Goal: Task Accomplishment & Management: Manage account settings

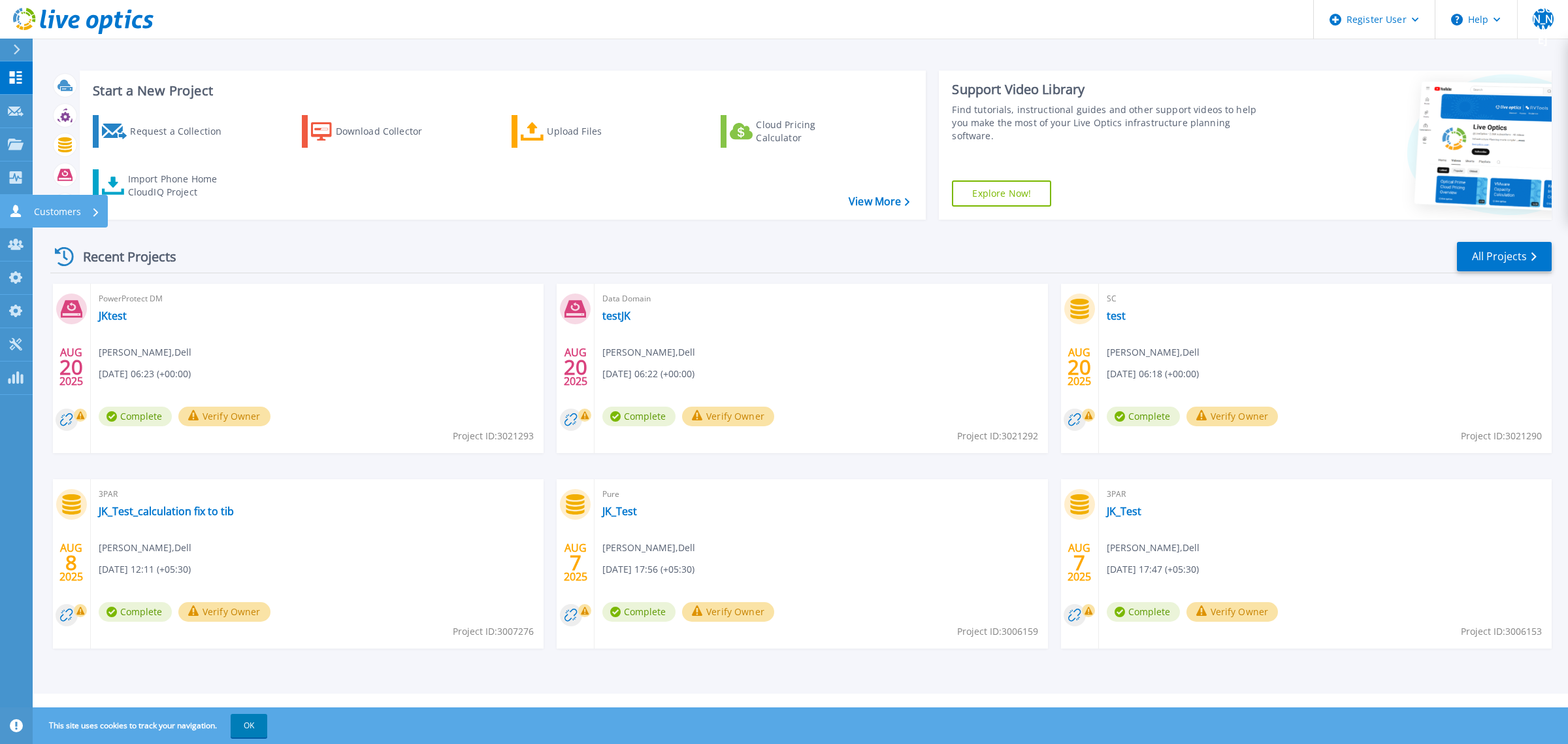
click at [15, 208] on icon at bounding box center [16, 210] width 11 height 13
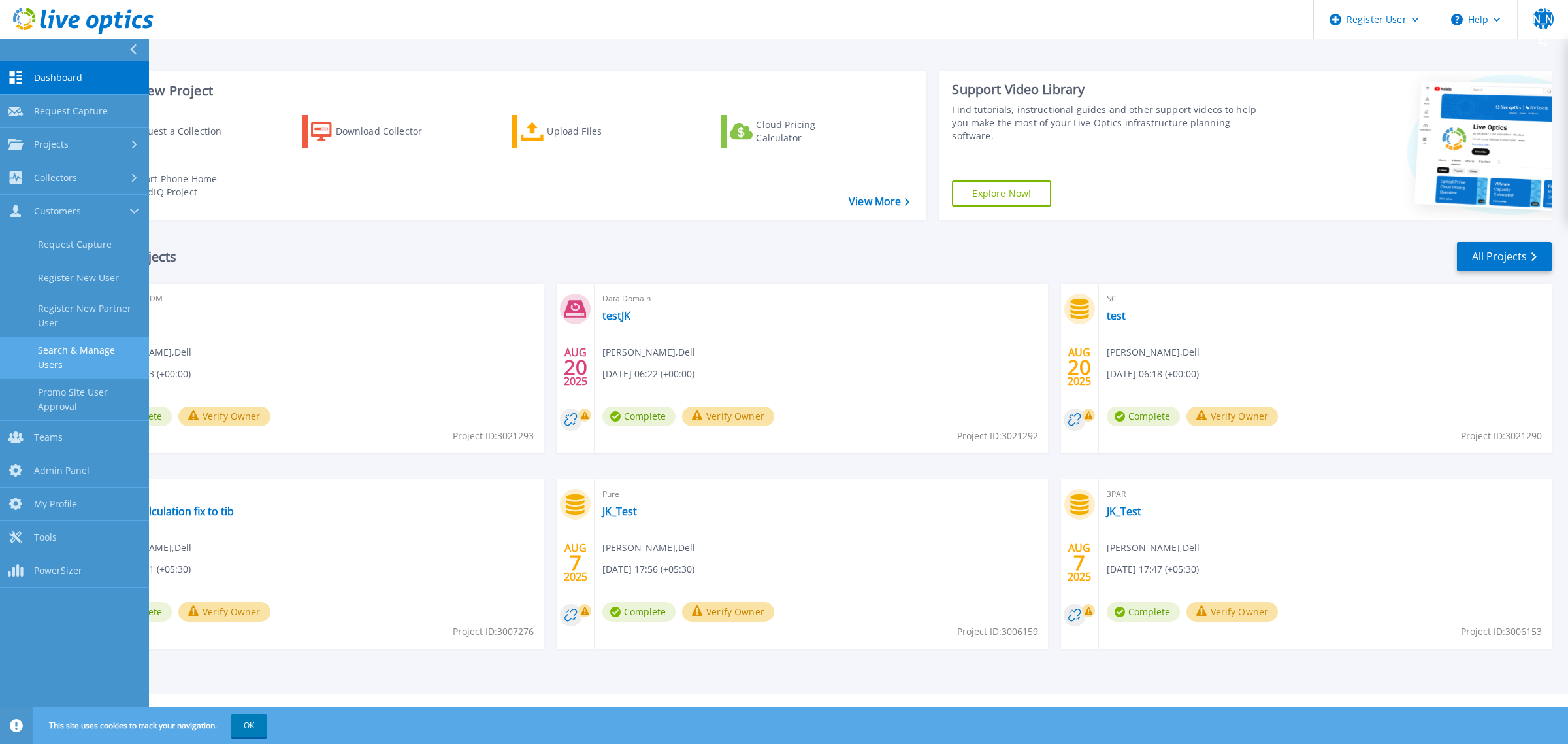
click at [73, 365] on link "Search & Manage Users" at bounding box center [75, 357] width 149 height 42
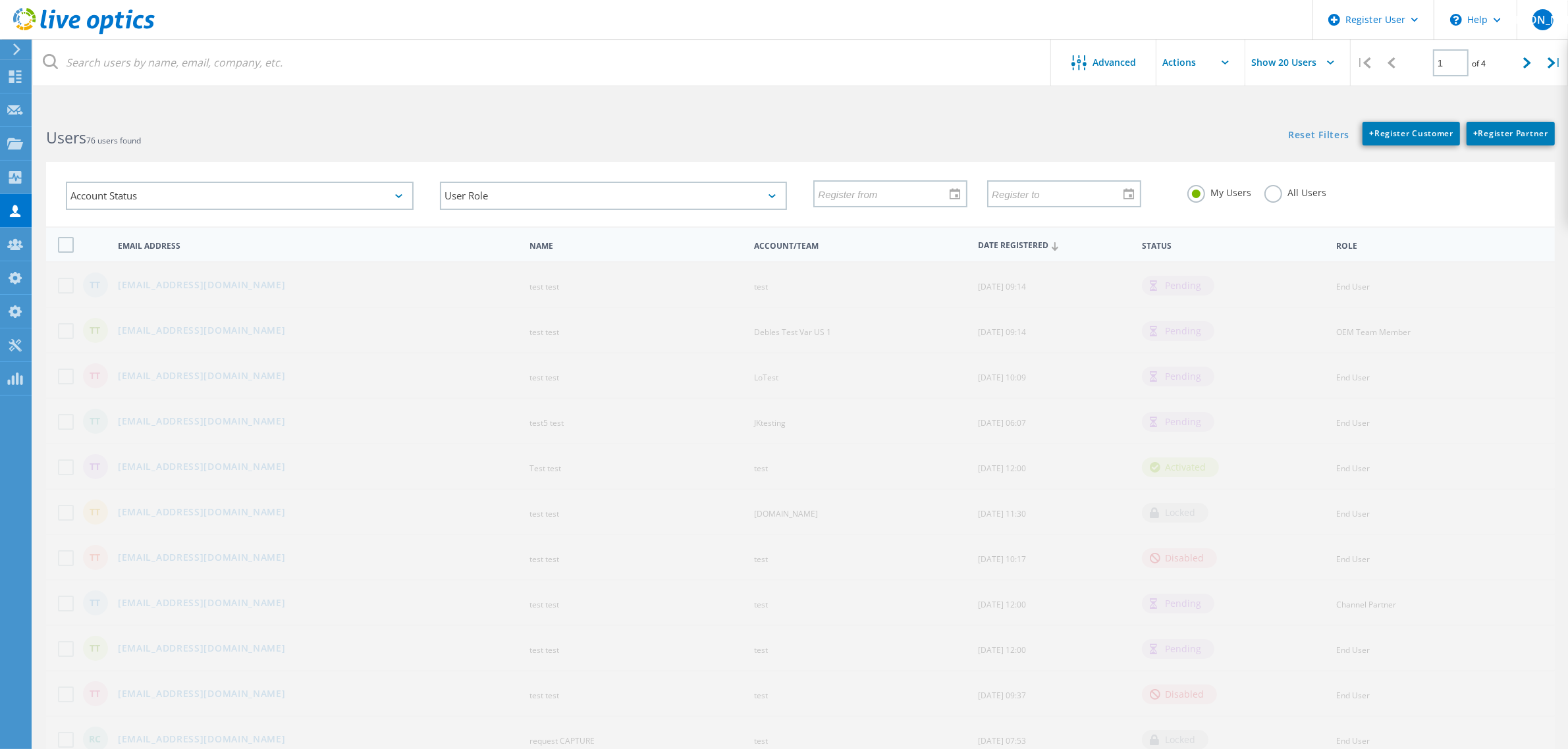
click at [1272, 196] on label "All Users" at bounding box center [1295, 191] width 62 height 13
click at [0, 0] on input "All Users" at bounding box center [0, 0] width 0 height 0
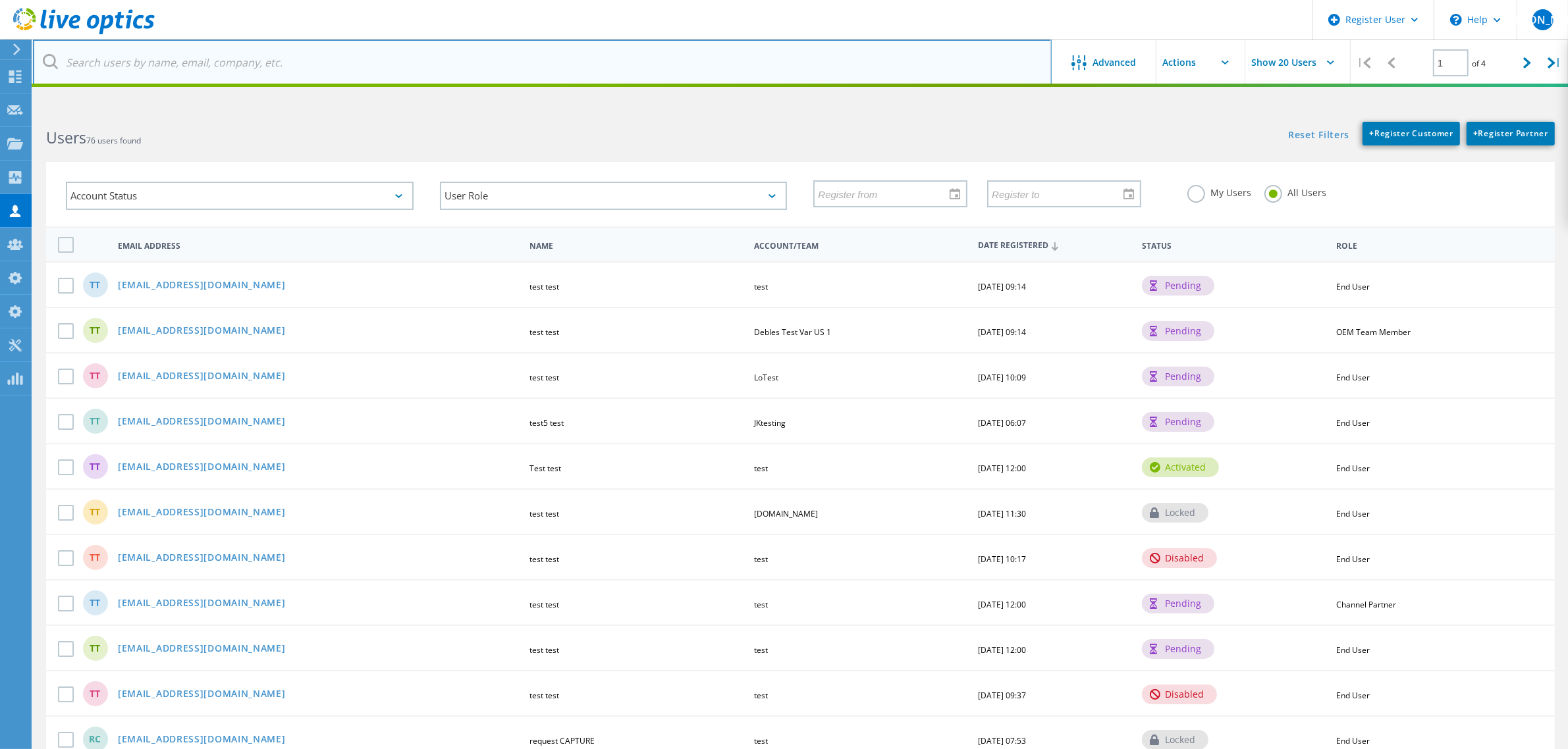
click at [397, 74] on input "text" at bounding box center [542, 62] width 1018 height 46
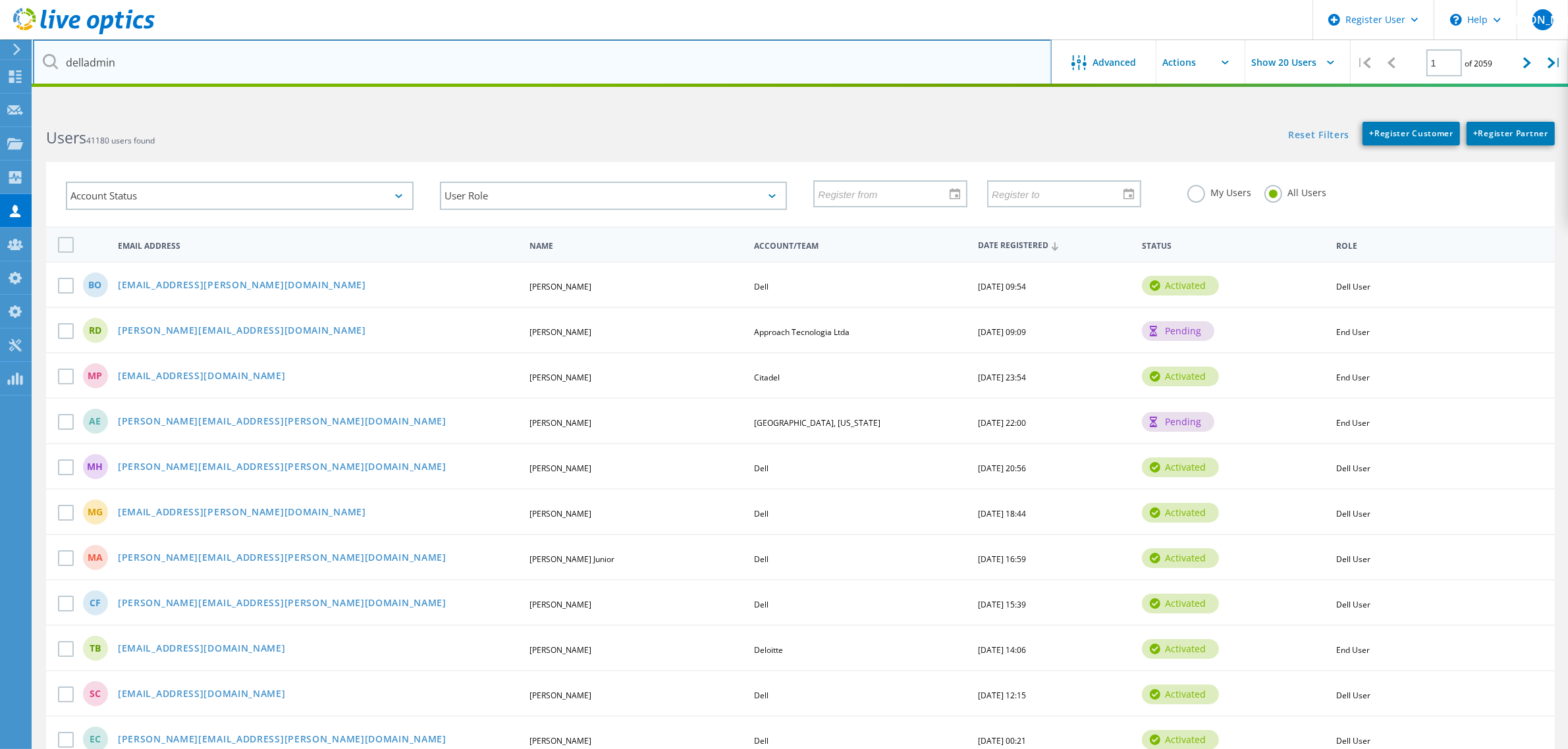
type input "delladmin"
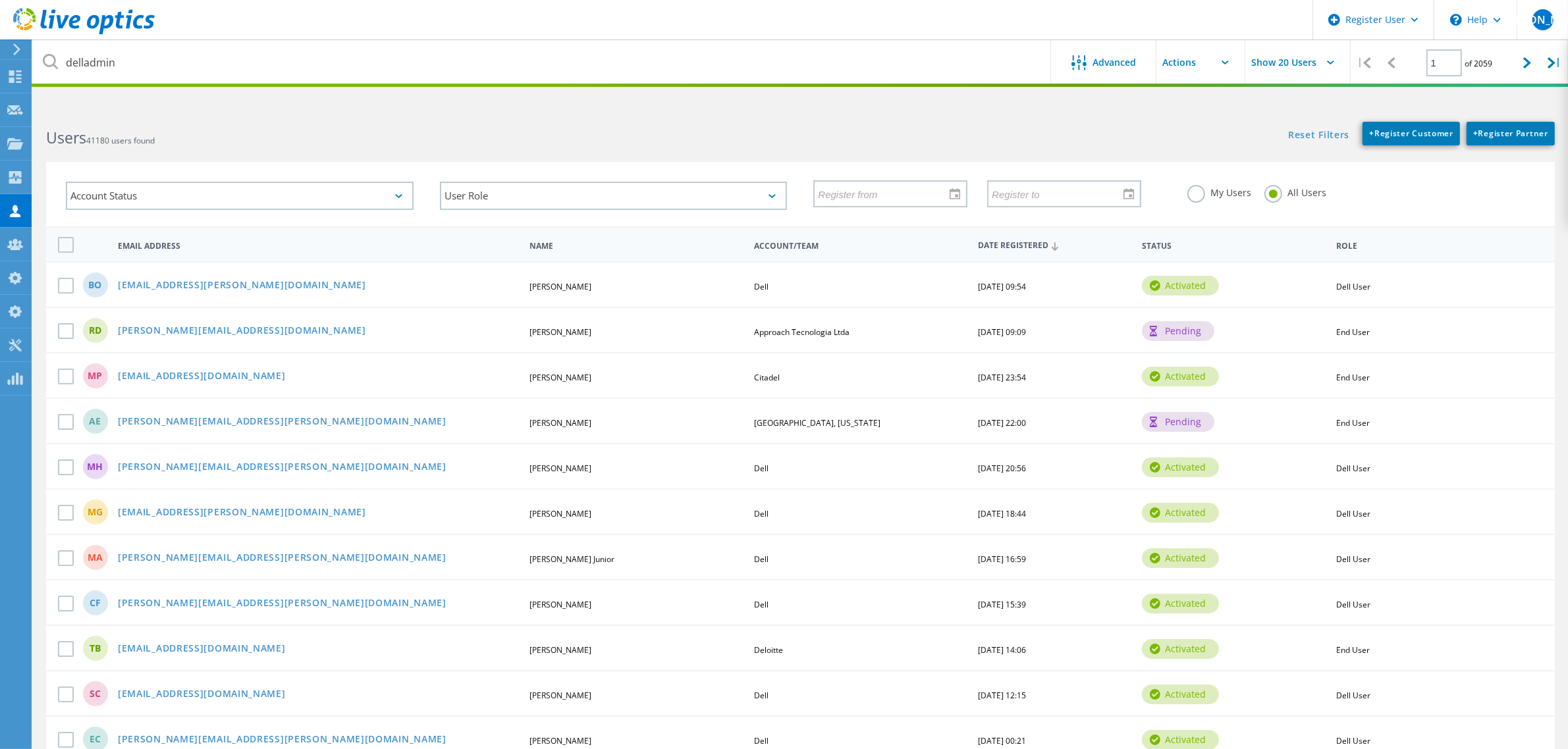
click at [1108, 122] on div "Reset Filters + Register Customer + Register Partner Show Filters" at bounding box center [1183, 127] width 767 height 37
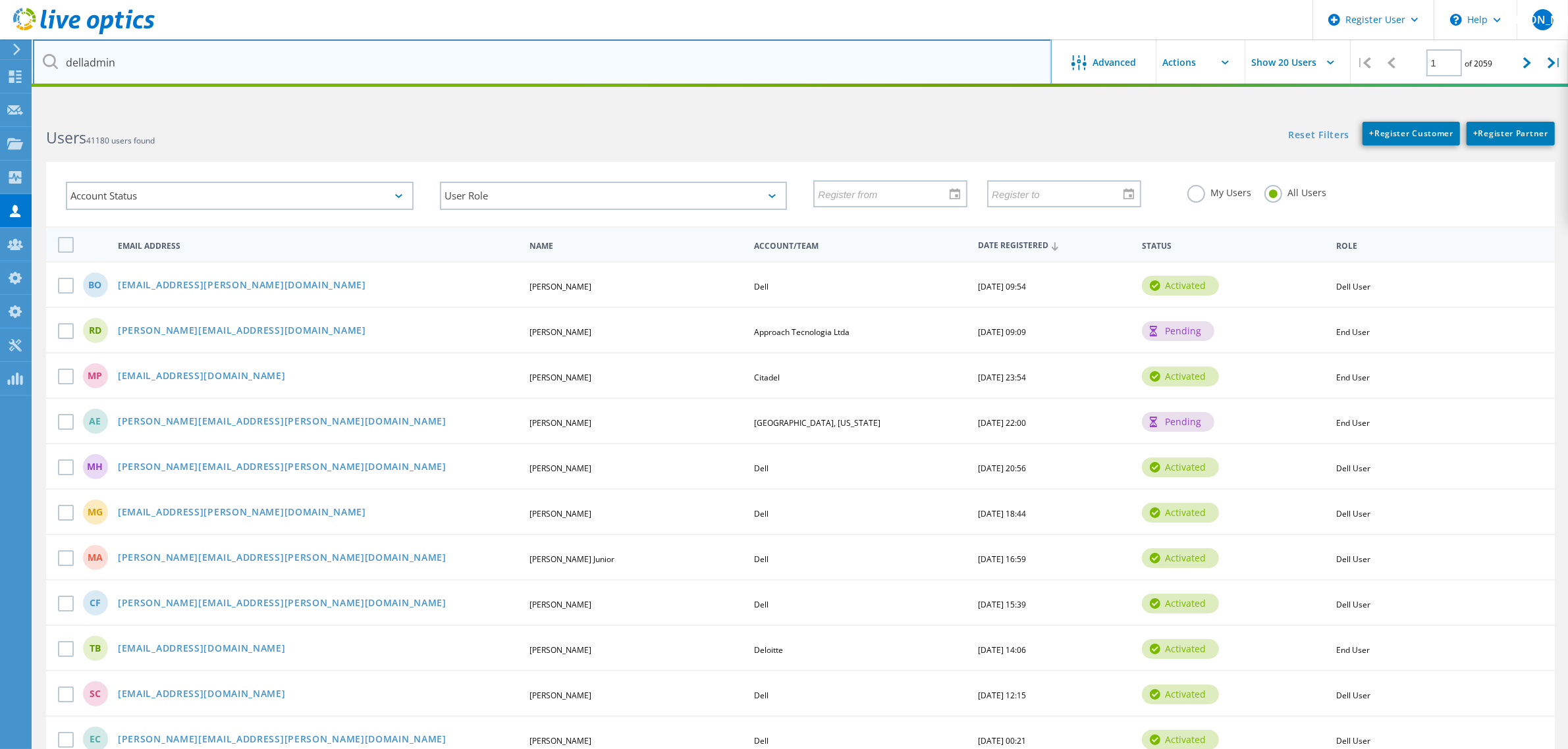
click at [316, 56] on input "delladmin" at bounding box center [542, 62] width 1018 height 46
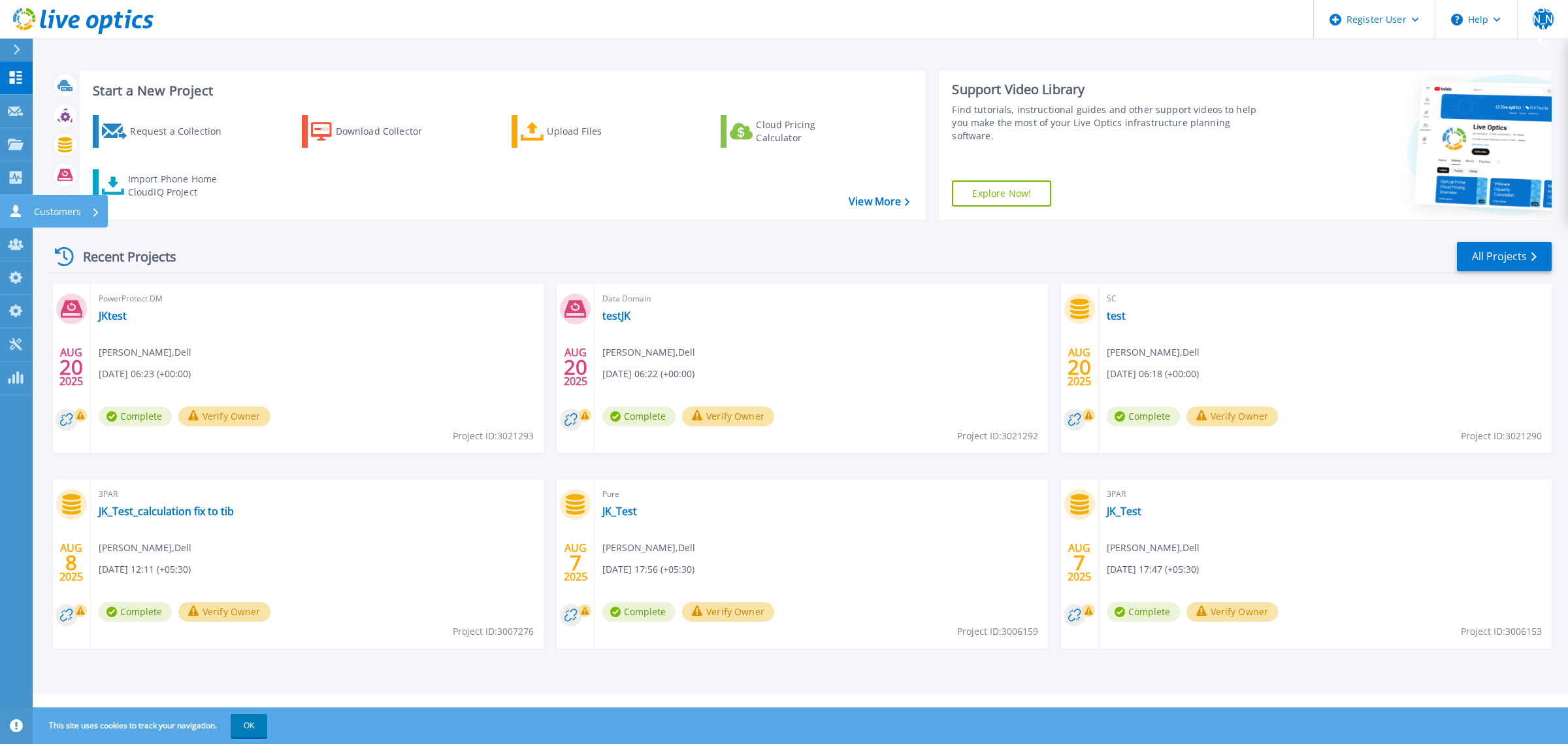
click at [13, 219] on link "Customers Customers" at bounding box center [16, 212] width 33 height 33
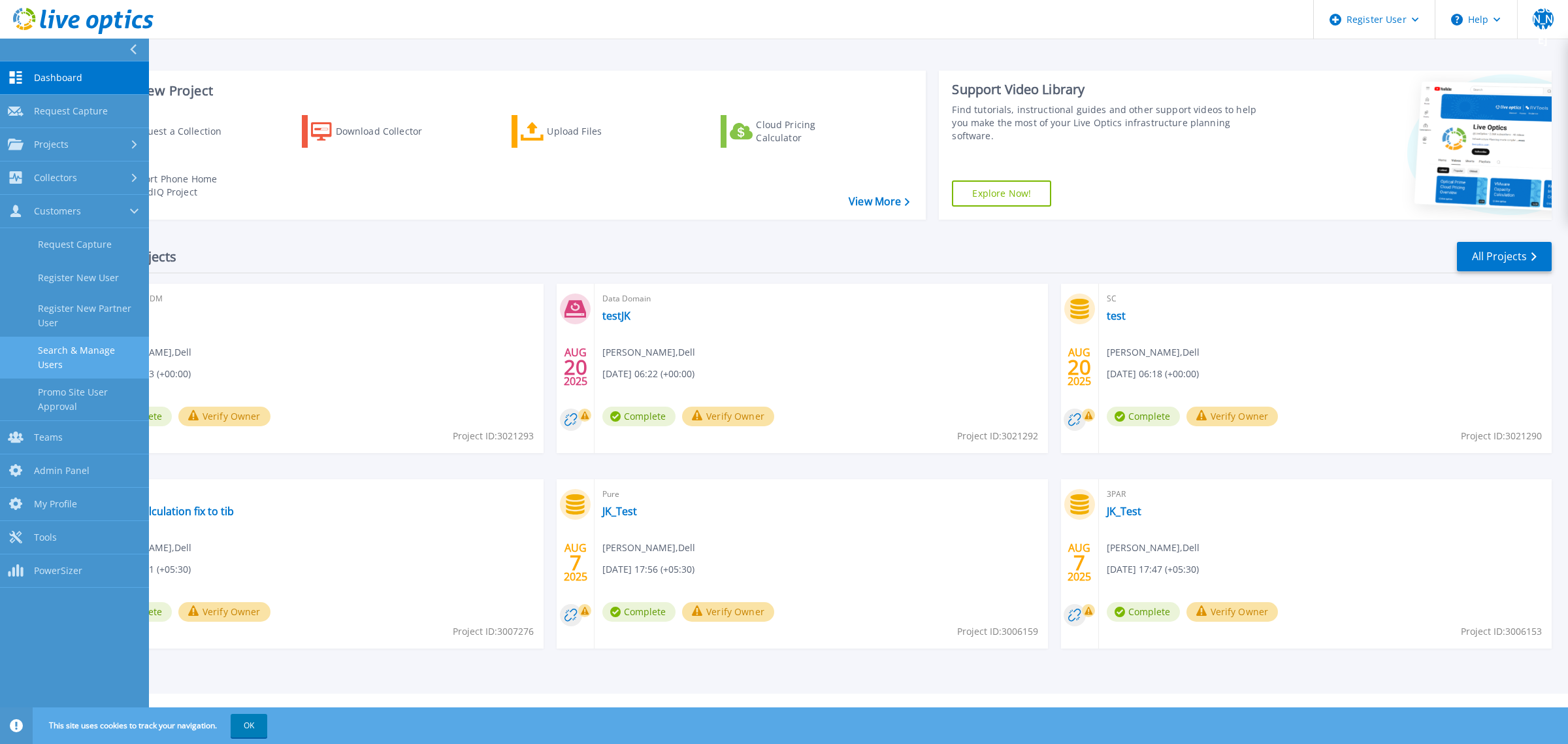
click at [82, 358] on link "Search & Manage Users" at bounding box center [75, 357] width 149 height 42
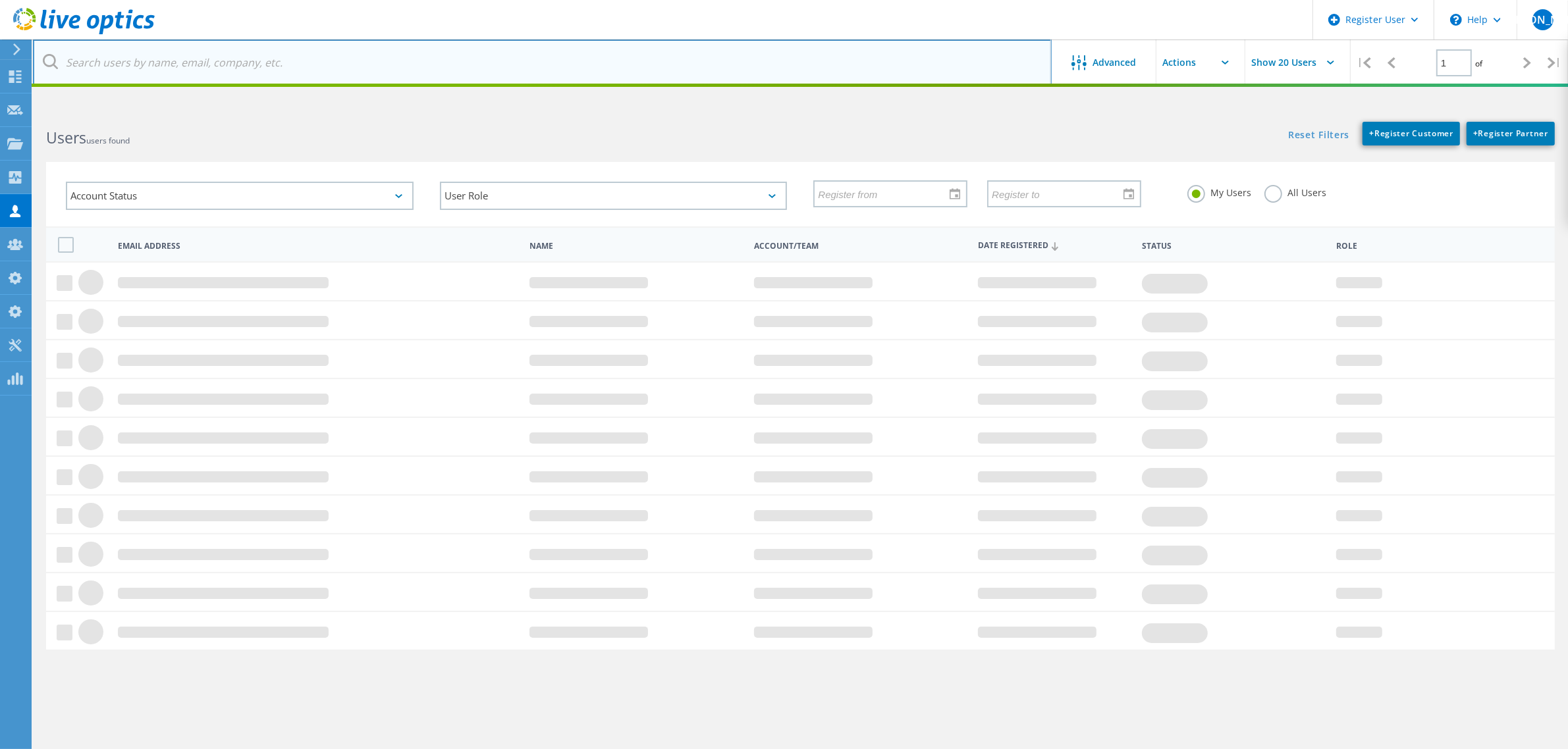
click at [206, 66] on input "text" at bounding box center [542, 62] width 1018 height 46
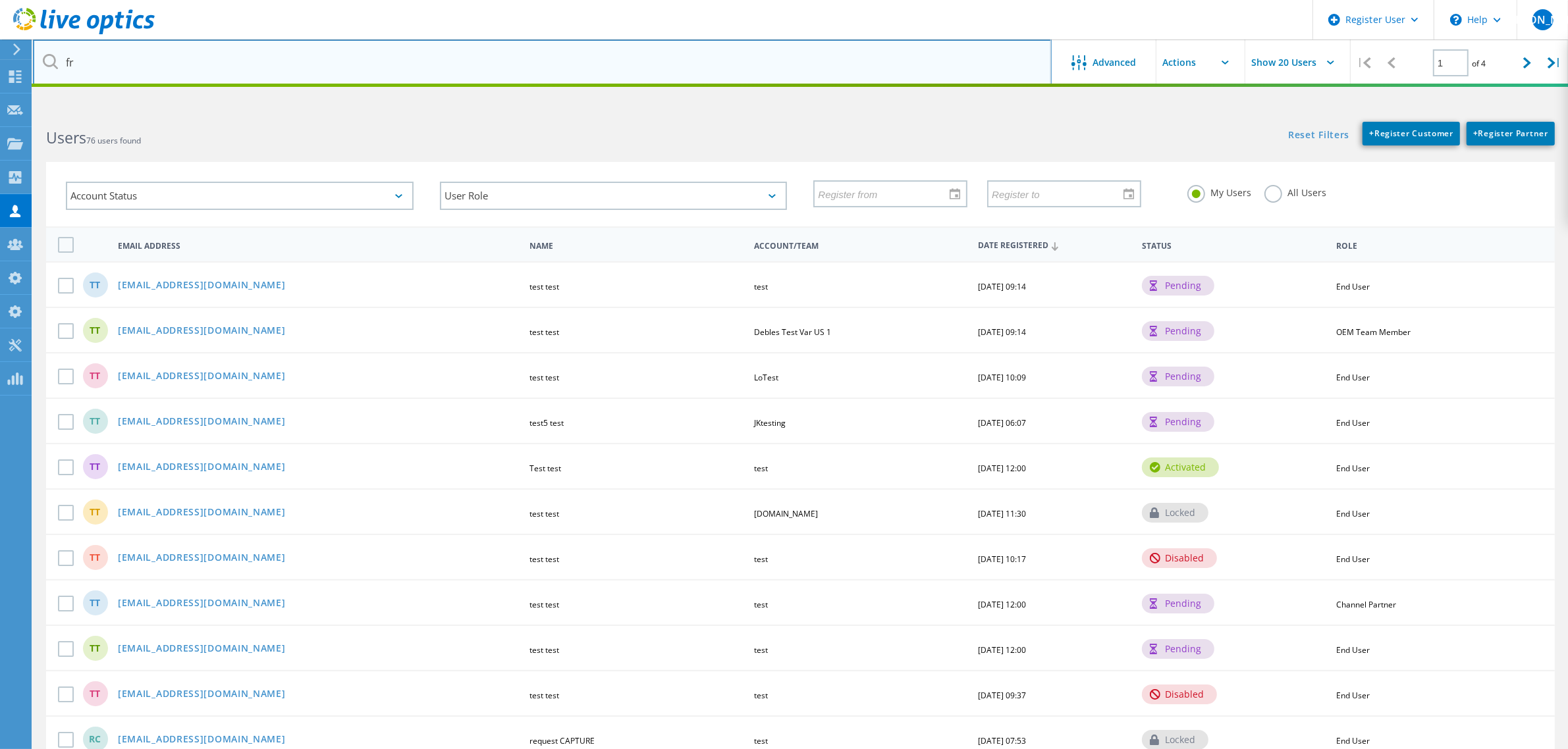
type input "f"
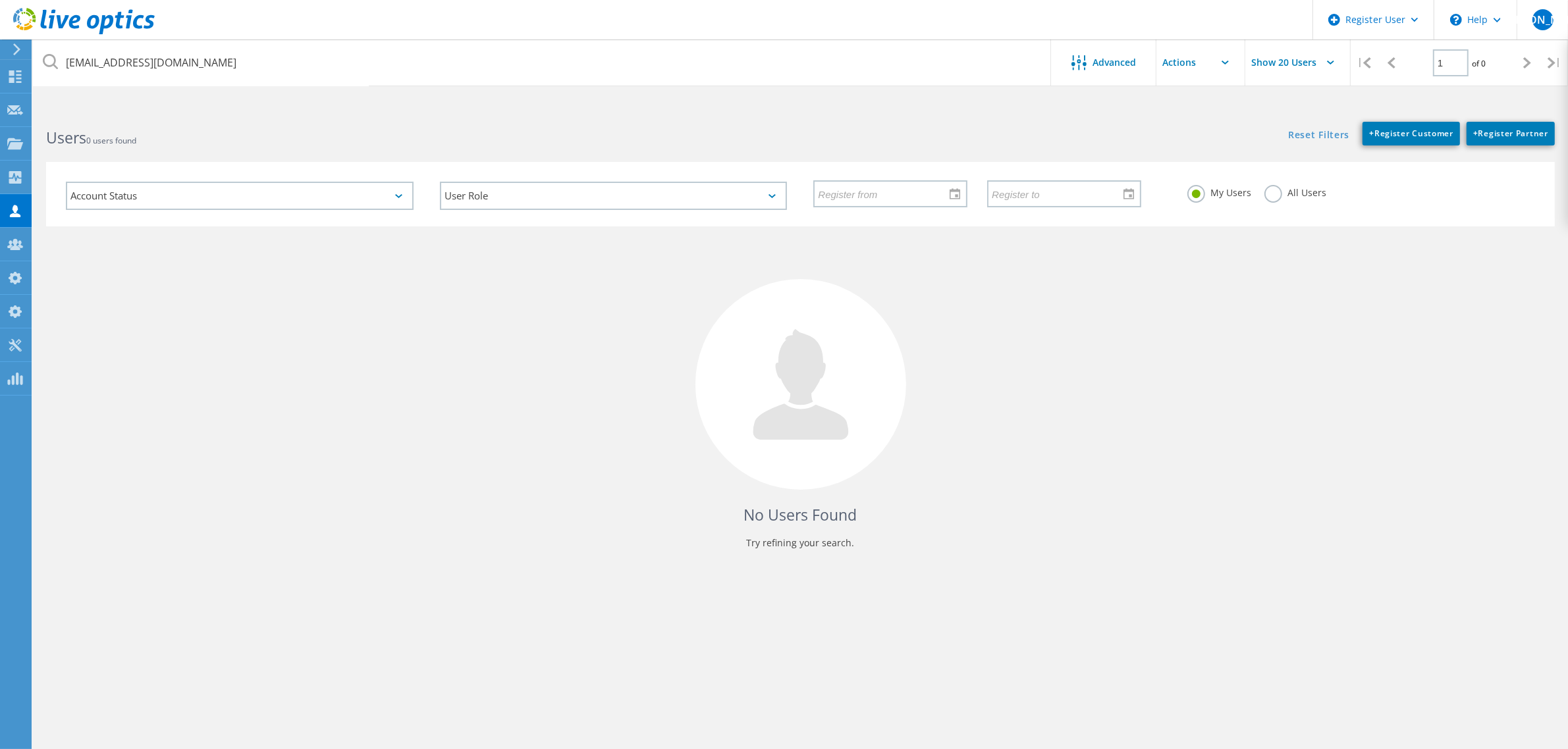
click at [1274, 194] on label "All Users" at bounding box center [1295, 191] width 62 height 13
click at [0, 0] on input "All Users" at bounding box center [0, 0] width 0 height 0
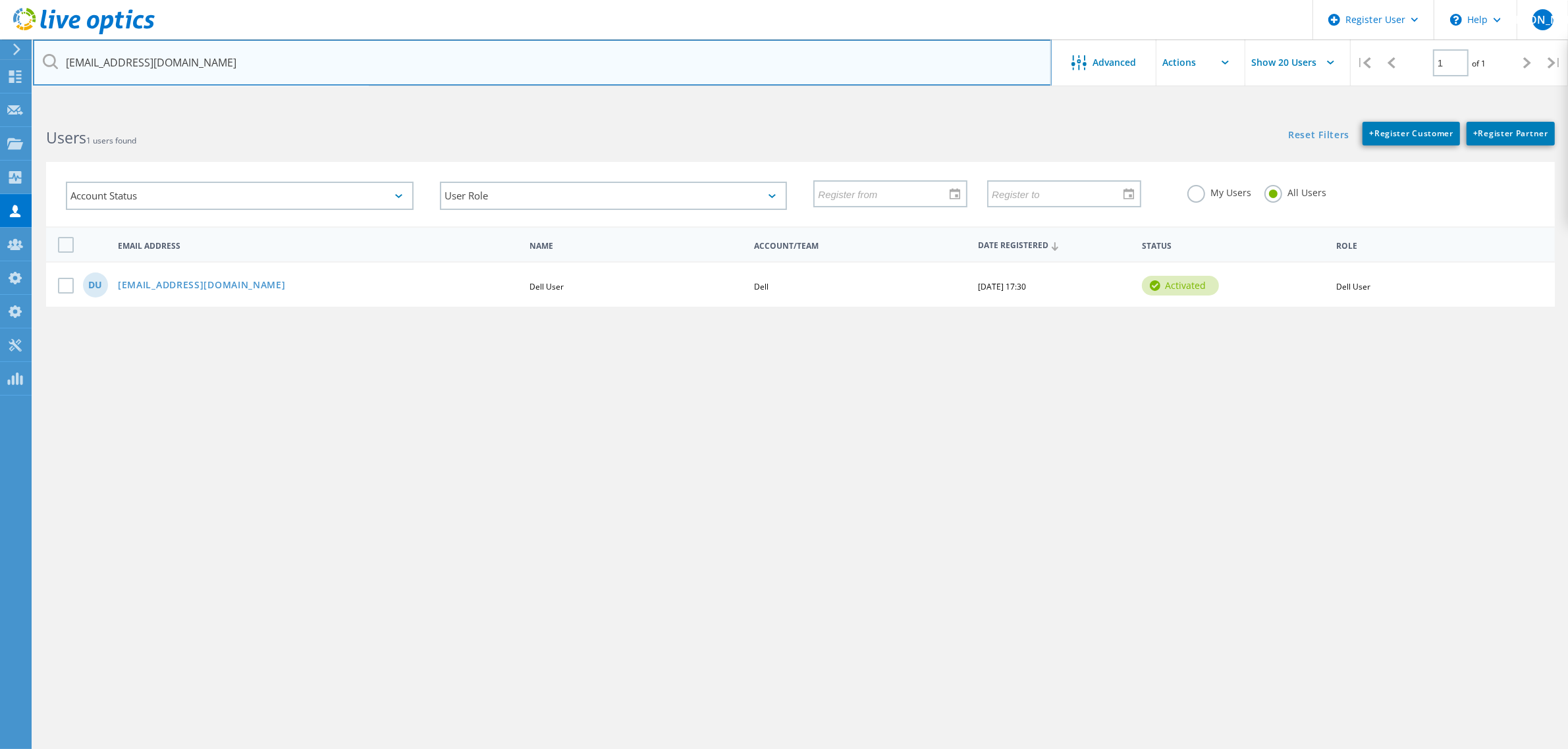
click at [191, 67] on input "delluser@notdell.com" at bounding box center [542, 62] width 1018 height 46
drag, startPoint x: 112, startPoint y: 62, endPoint x: -5, endPoint y: 63, distance: 117.0
click at [0, 63] on html "Register User \n Help Explore Helpful Articles Contact Support JA Dell Admin Us…" at bounding box center [784, 399] width 1568 height 798
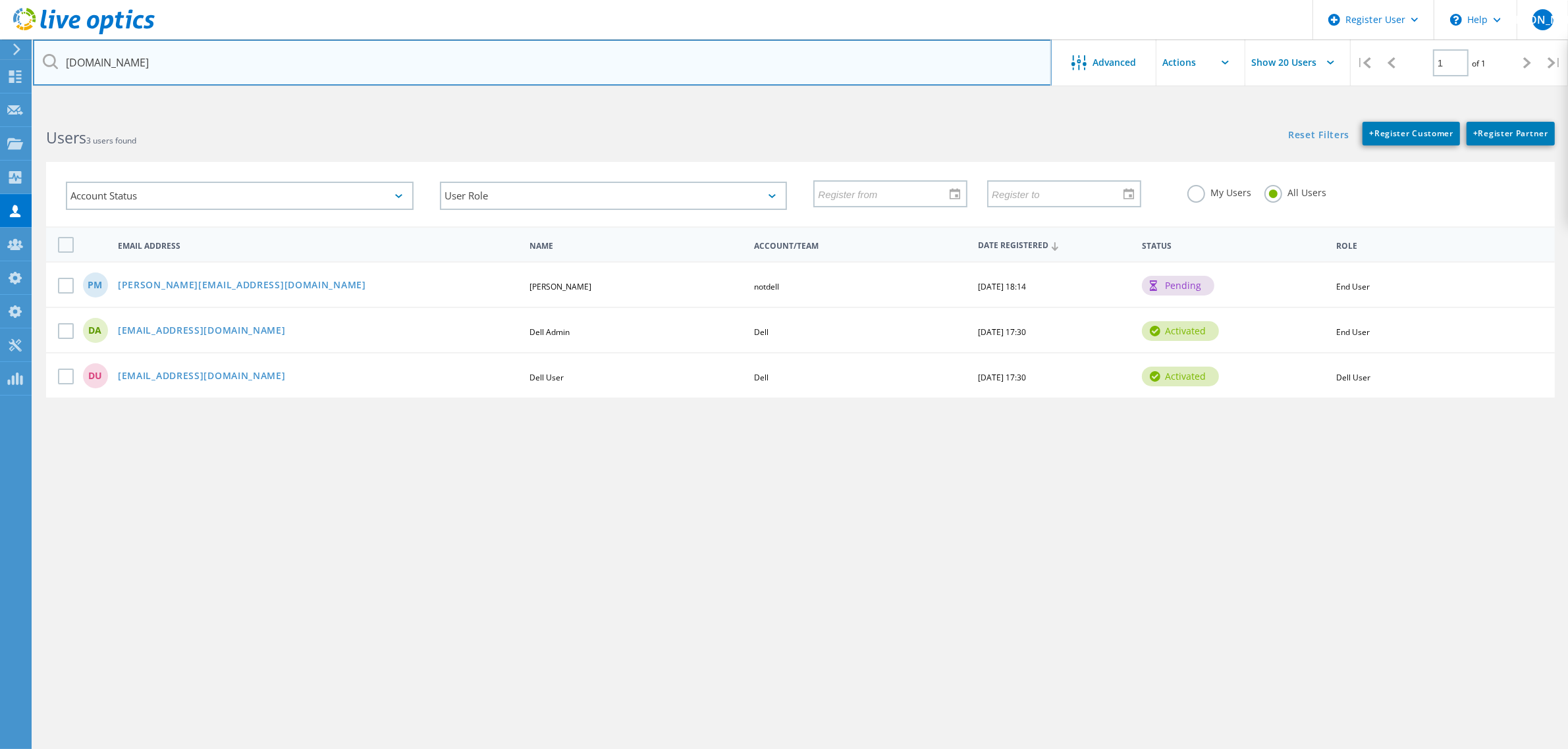
click at [834, 66] on input "notdell.com" at bounding box center [542, 62] width 1018 height 46
type input "notdell.com"
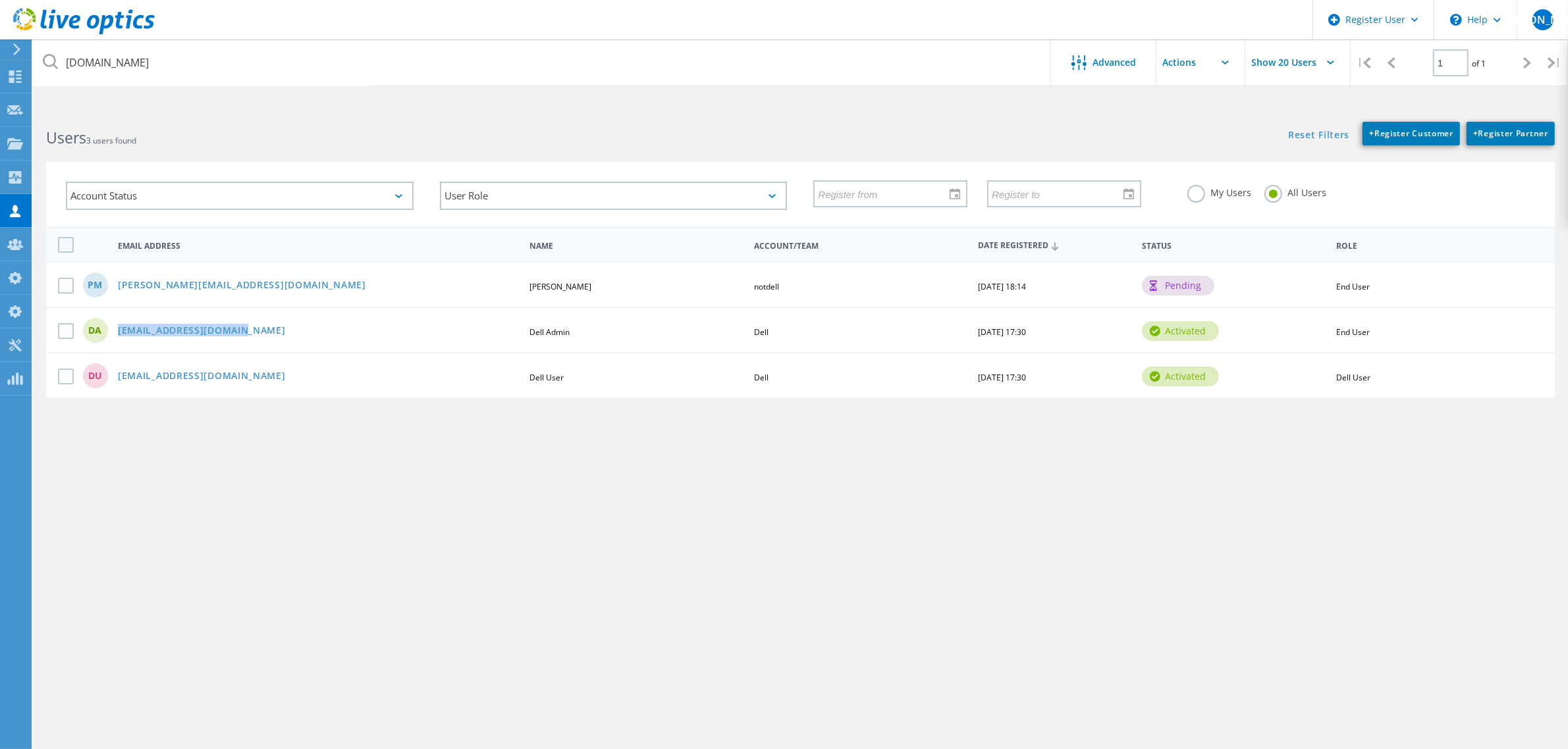
drag, startPoint x: 257, startPoint y: 326, endPoint x: 117, endPoint y: 330, distance: 140.1
click at [117, 330] on div "[EMAIL_ADDRESS][DOMAIN_NAME]" at bounding box center [318, 331] width 414 height 11
copy link "[EMAIL_ADDRESS][DOMAIN_NAME]"
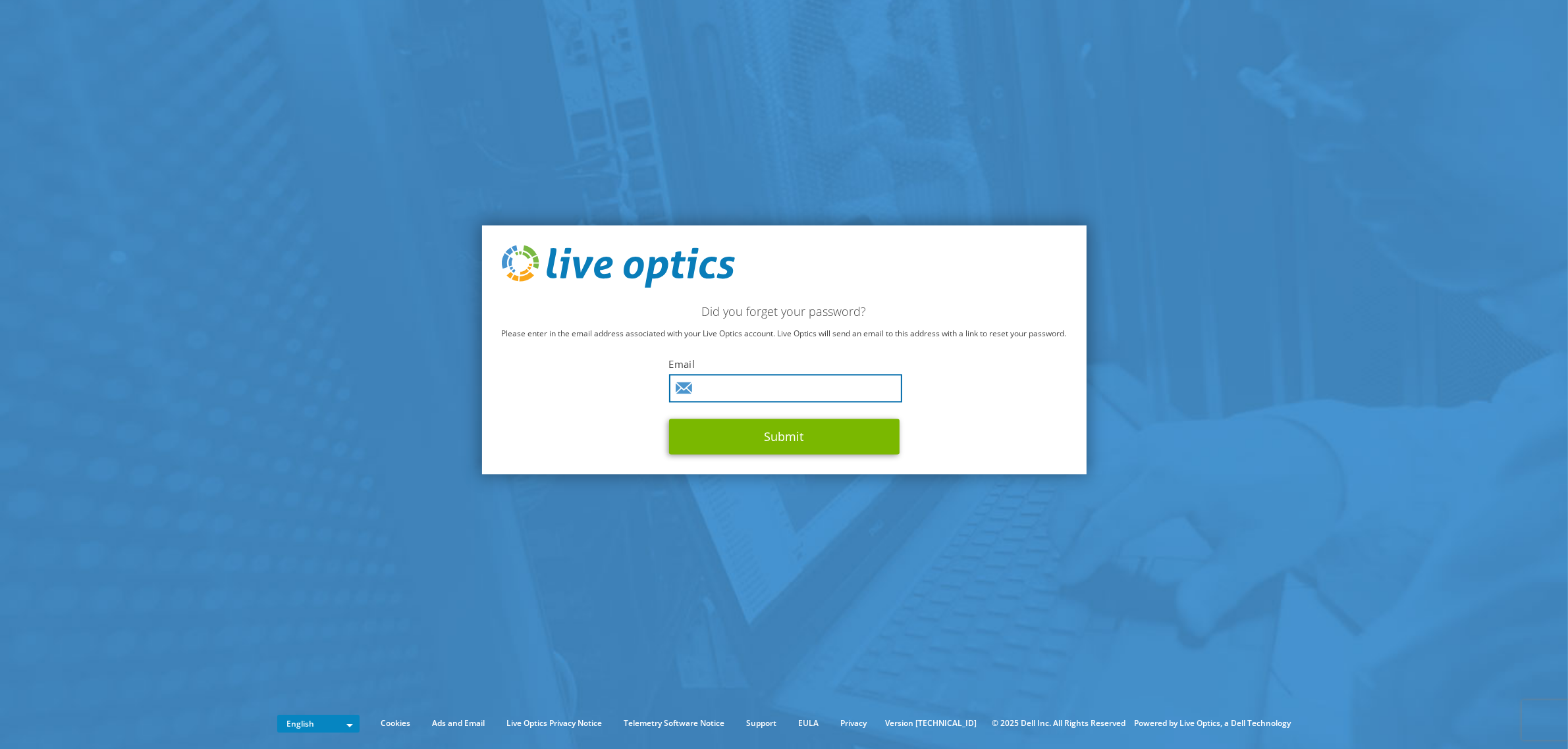
click at [713, 387] on input "text" at bounding box center [786, 389] width 233 height 28
paste input "dpackadmin@notdell.com"
type input "dpackadmin@notdell.com"
click at [724, 432] on button "Submit" at bounding box center [784, 437] width 231 height 36
click at [1302, 107] on section "Did you forget your password? Please enter in the email address associated with…" at bounding box center [784, 350] width 1568 height 699
